Goal: Book appointment/travel/reservation

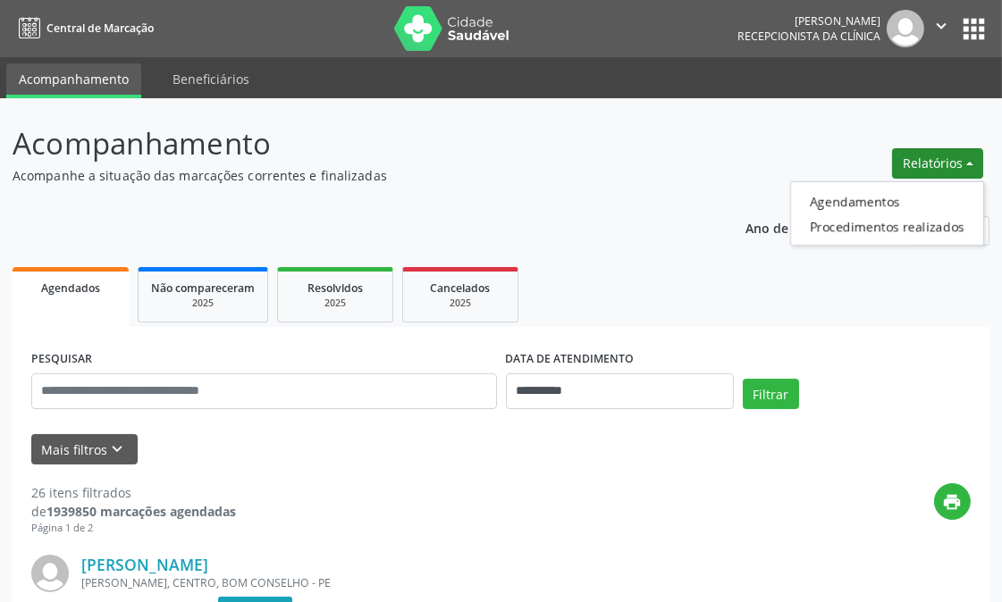
click at [879, 185] on ul "Agendamentos Procedimentos realizados" at bounding box center [887, 213] width 194 height 64
click at [878, 195] on link "Agendamentos" at bounding box center [887, 201] width 192 height 25
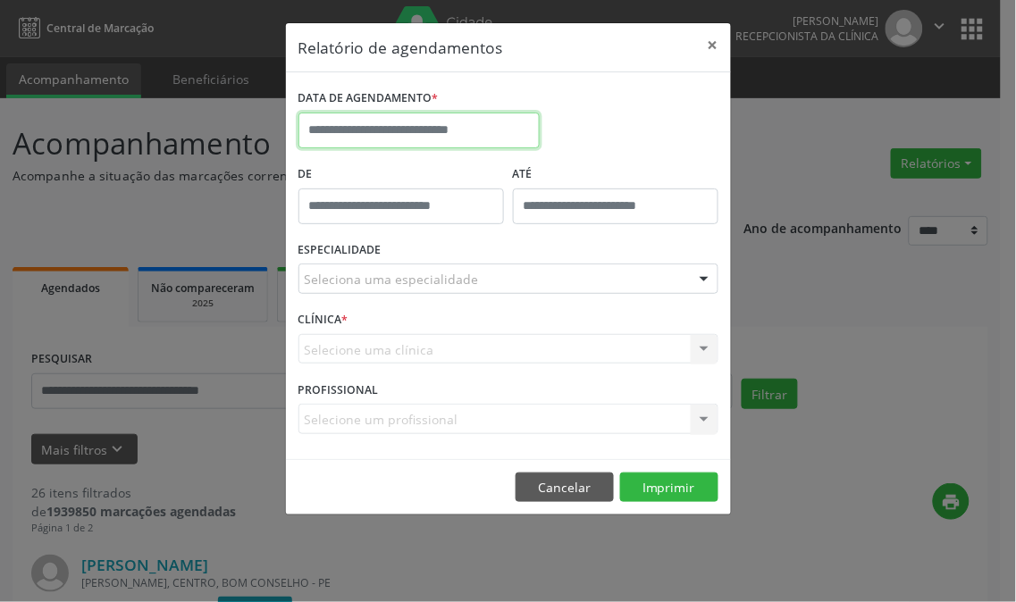
click at [389, 140] on input "text" at bounding box center [419, 131] width 241 height 36
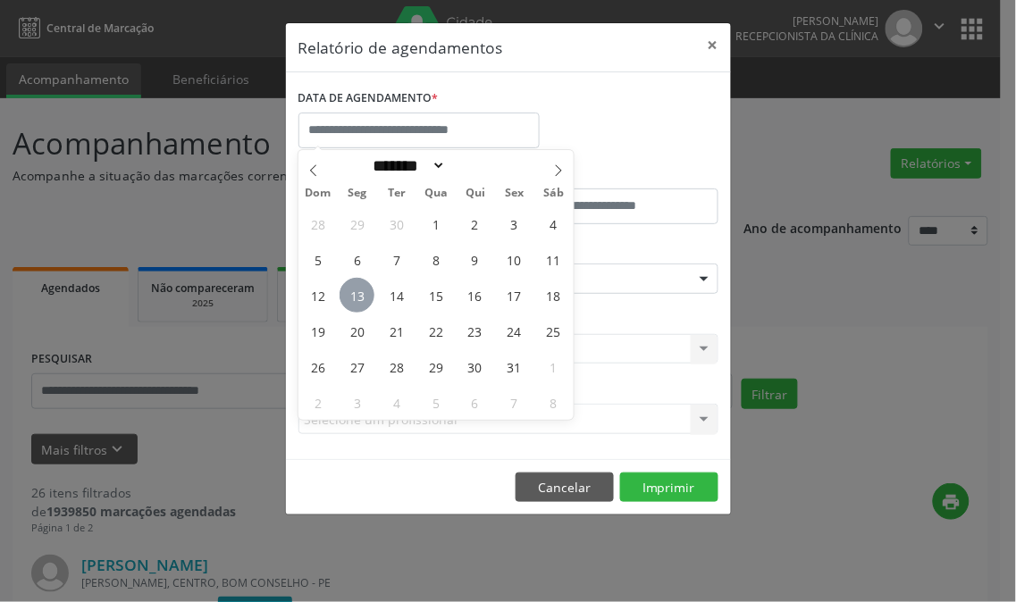
click at [369, 298] on span "13" at bounding box center [357, 295] width 35 height 35
type input "**********"
click at [369, 298] on span "13" at bounding box center [357, 295] width 35 height 35
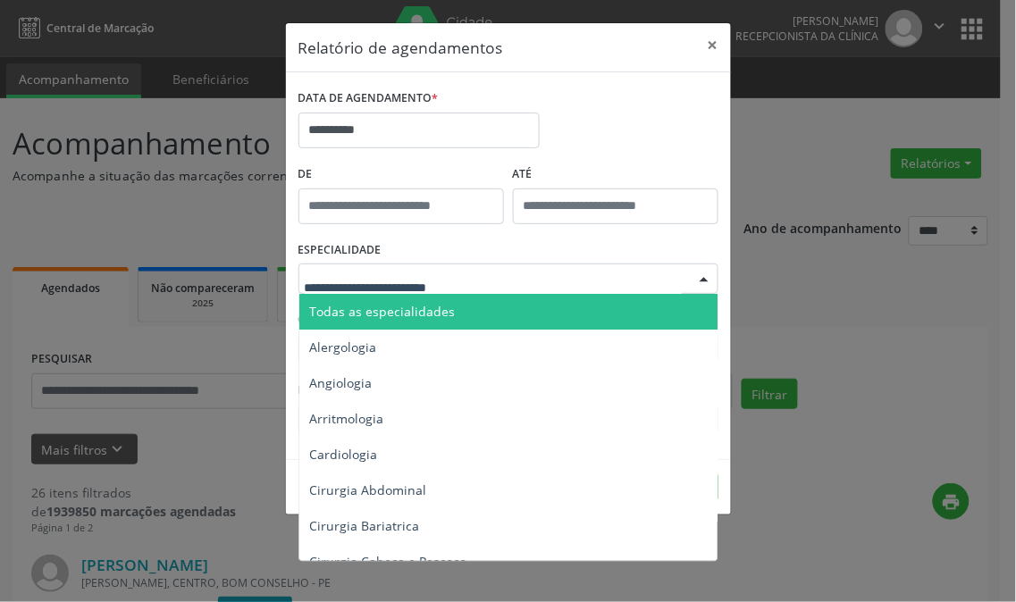
click at [439, 310] on span "Todas as especialidades" at bounding box center [383, 311] width 146 height 17
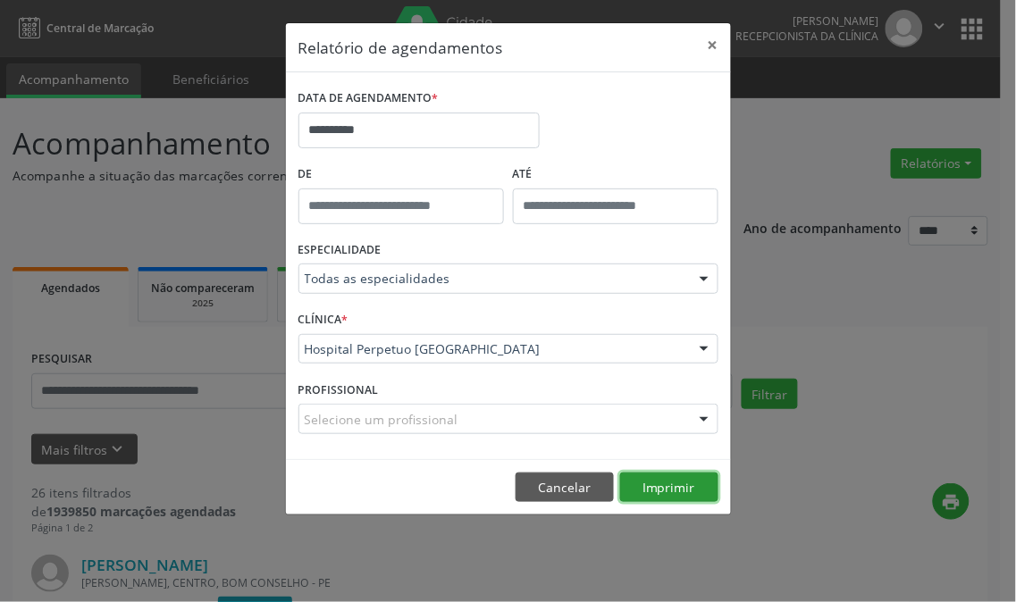
click at [681, 489] on button "Imprimir" at bounding box center [669, 488] width 98 height 30
click at [660, 476] on button "Imprimir" at bounding box center [669, 488] width 98 height 30
